Goal: Task Accomplishment & Management: Complete application form

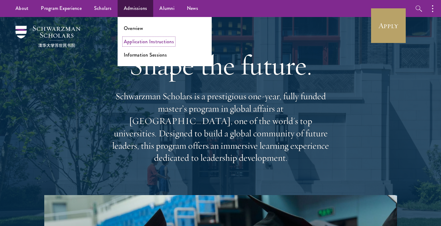
click at [138, 44] on link "Application Instructions" at bounding box center [149, 41] width 50 height 7
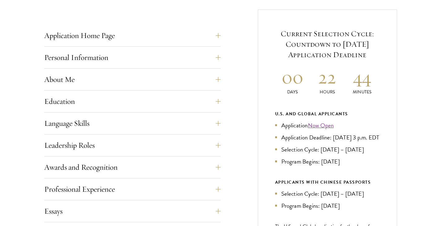
scroll to position [241, 0]
click at [219, 36] on button "Application Home Page" at bounding box center [137, 35] width 176 height 15
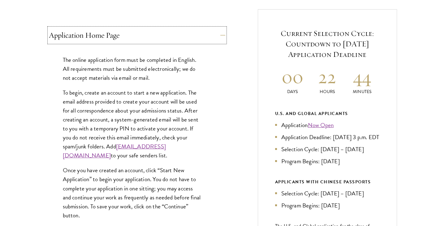
click at [219, 36] on button "Application Home Page" at bounding box center [137, 35] width 176 height 15
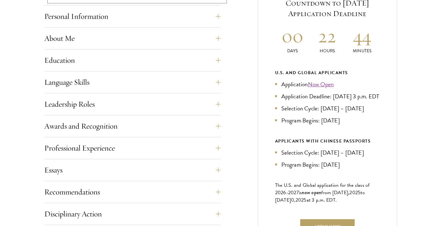
scroll to position [282, 0]
click at [193, 24] on div "Personal Information This section requests applicant biographical and contact i…" at bounding box center [132, 18] width 176 height 19
click at [214, 18] on button "Personal Information" at bounding box center [137, 16] width 176 height 15
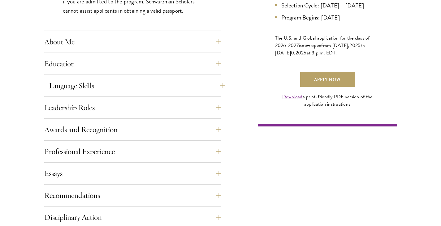
scroll to position [429, 0]
click at [219, 41] on button "About Me" at bounding box center [137, 41] width 176 height 15
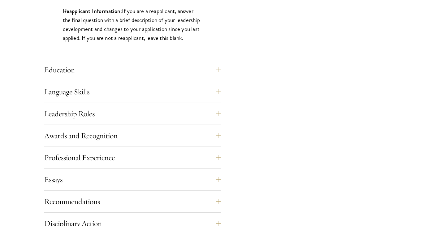
scroll to position [576, 0]
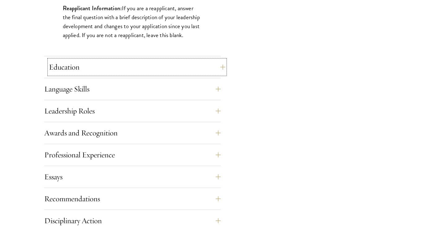
click at [217, 65] on button "Education" at bounding box center [137, 67] width 176 height 15
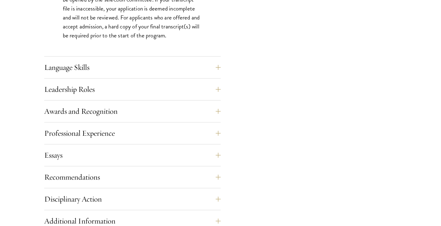
scroll to position [1026, 0]
click at [219, 64] on button "Language Skills" at bounding box center [137, 67] width 176 height 15
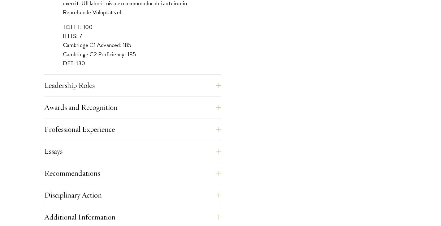
scroll to position [607, 0]
click at [164, 81] on button "Leadership Roles" at bounding box center [137, 85] width 176 height 15
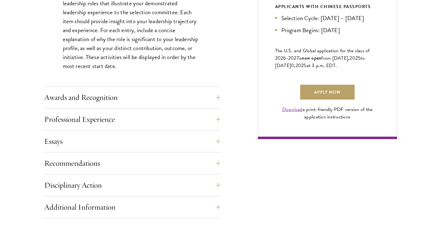
scroll to position [423, 0]
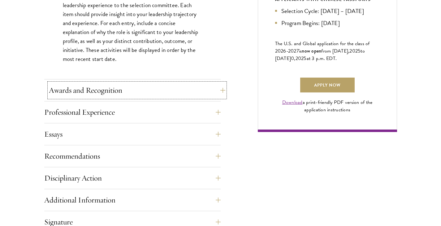
click at [62, 93] on button "Awards and Recognition" at bounding box center [137, 90] width 176 height 15
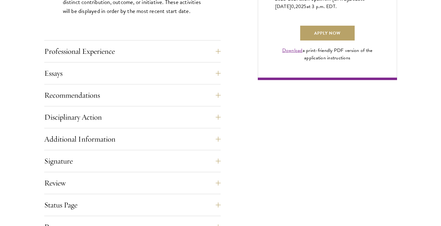
scroll to position [477, 0]
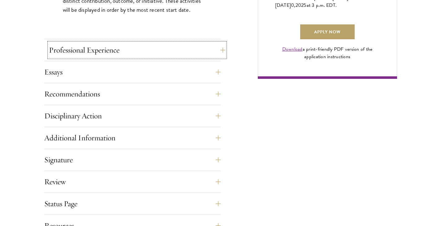
click at [55, 49] on button "Professional Experience" at bounding box center [137, 50] width 176 height 15
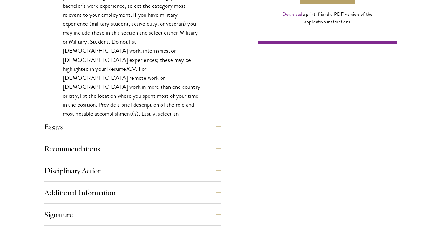
scroll to position [512, 0]
click at [55, 124] on button "Essays" at bounding box center [137, 126] width 176 height 15
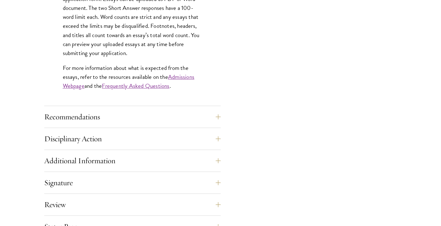
scroll to position [564, 0]
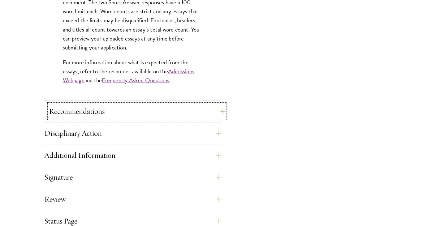
click at [58, 112] on button "Recommendations" at bounding box center [137, 111] width 176 height 15
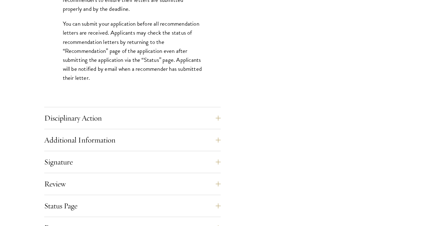
scroll to position [886, 0]
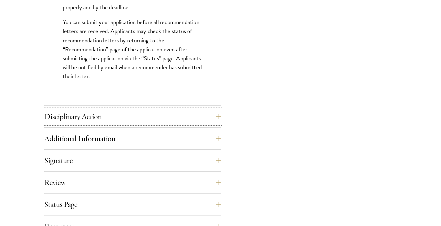
click at [44, 112] on div "Disciplinary Action Answer all four questions. Indicate any academic or crimina…" at bounding box center [132, 118] width 176 height 19
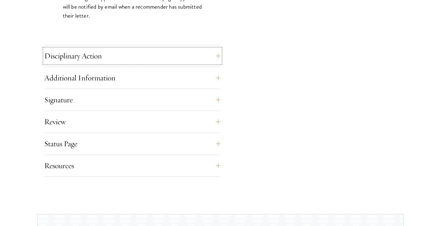
scroll to position [947, 0]
click at [102, 77] on button "Additional Information" at bounding box center [137, 77] width 176 height 15
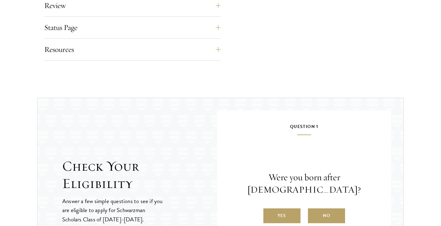
scroll to position [767, 0]
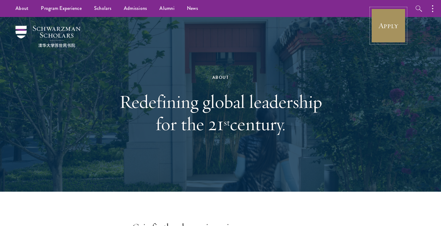
click at [386, 20] on link "Apply" at bounding box center [388, 25] width 35 height 35
